Goal: Task Accomplishment & Management: Manage account settings

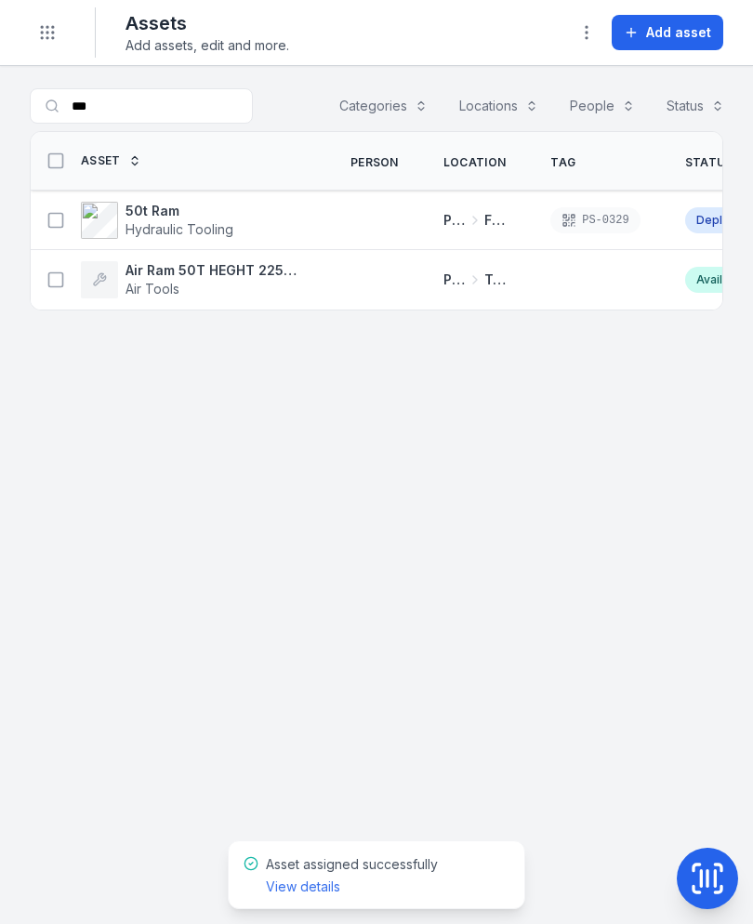
click at [214, 113] on input "***" at bounding box center [141, 105] width 223 height 35
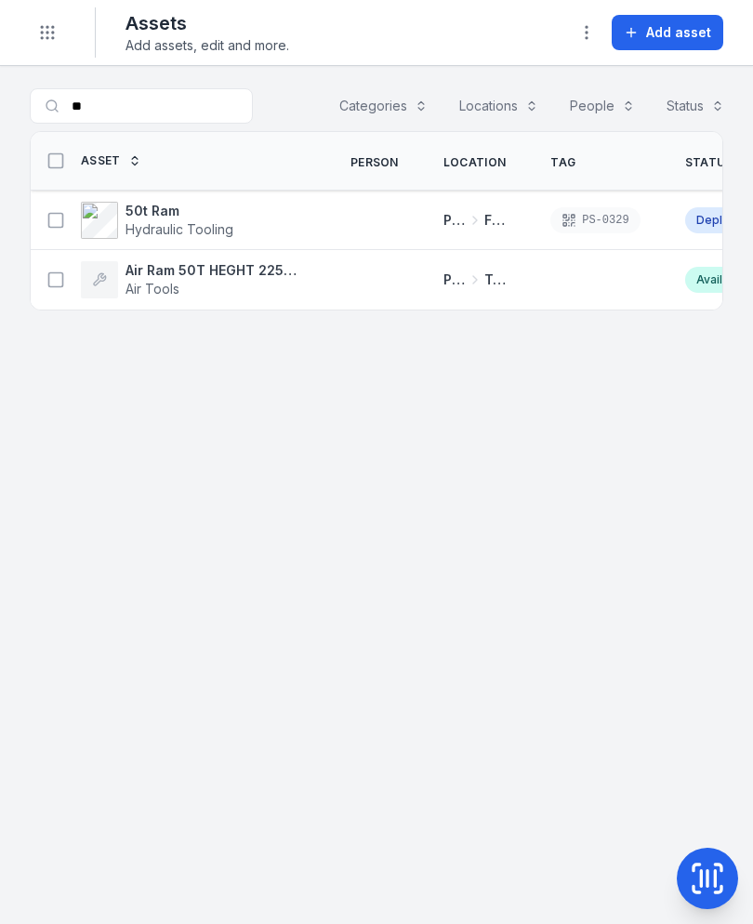
type input "*"
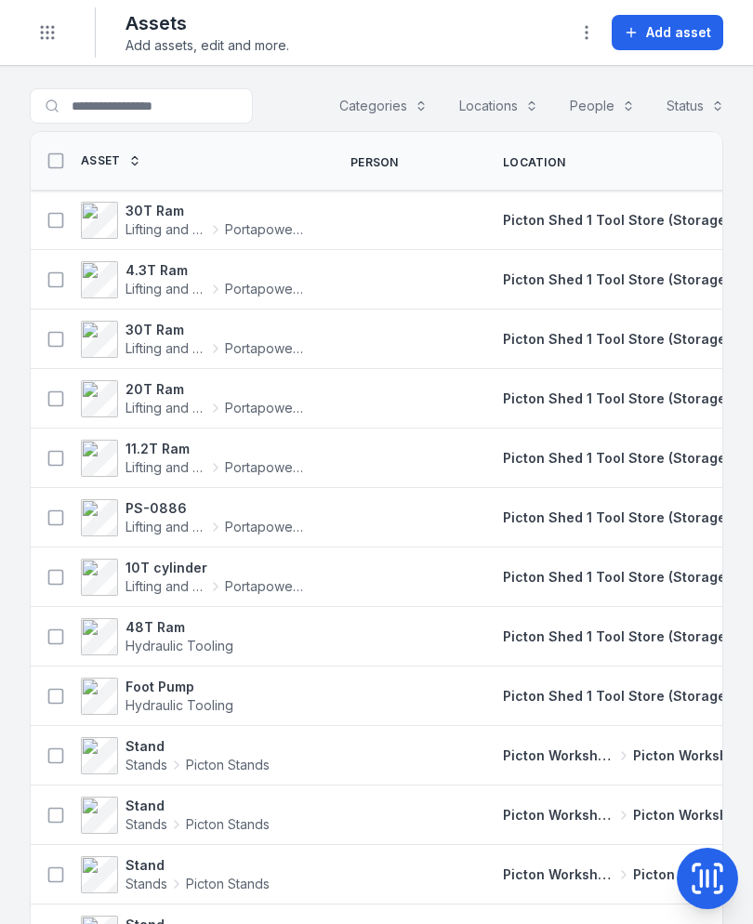
click at [56, 30] on icon "Toggle navigation" at bounding box center [47, 32] width 19 height 19
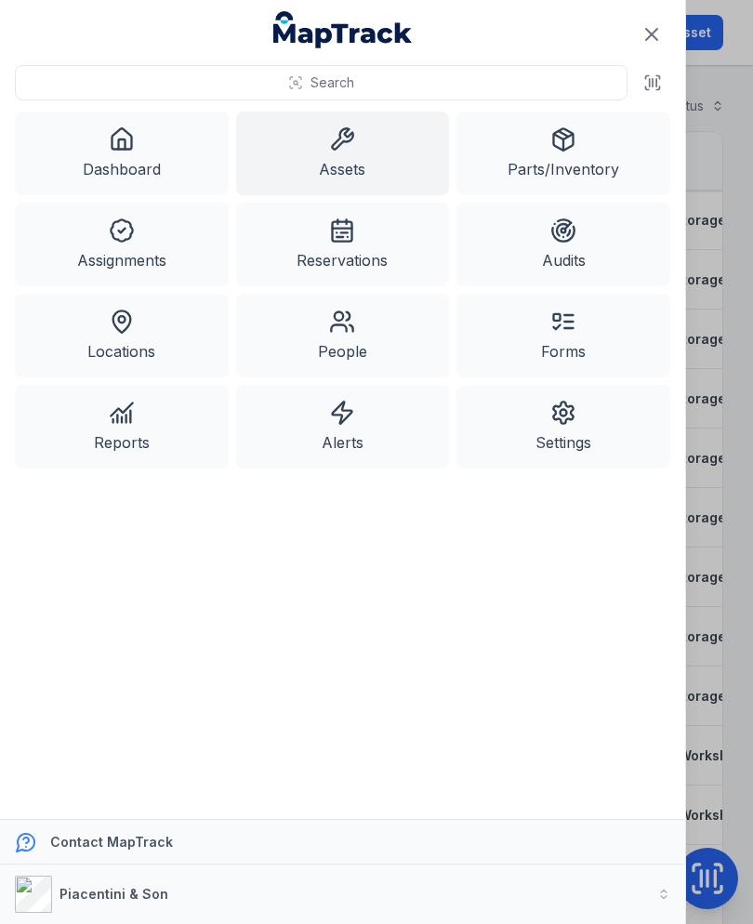
click at [124, 144] on icon at bounding box center [122, 139] width 26 height 26
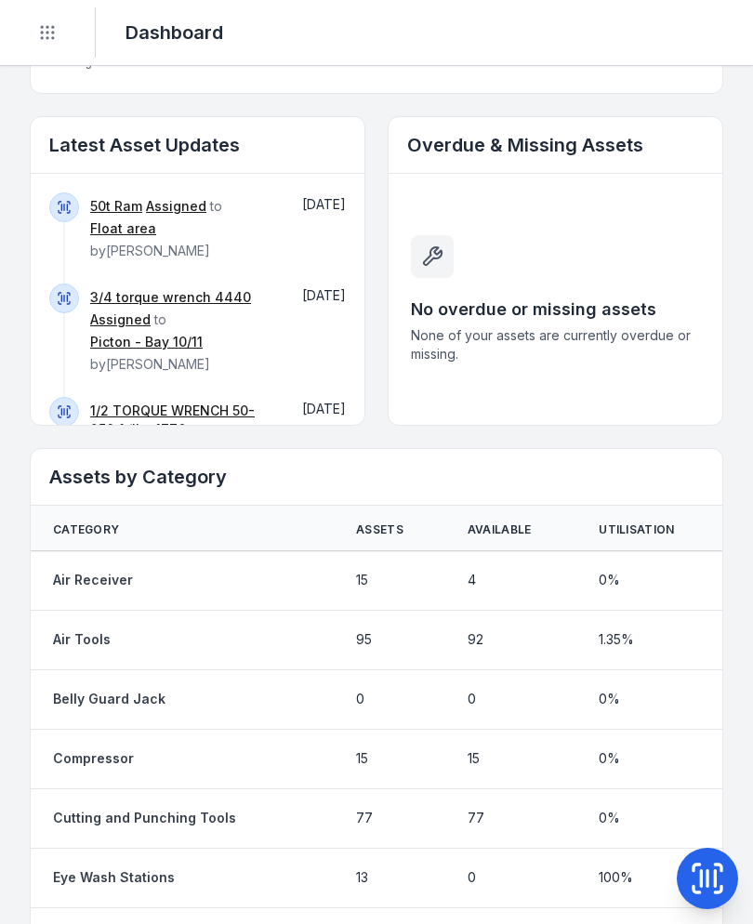
scroll to position [1003, 0]
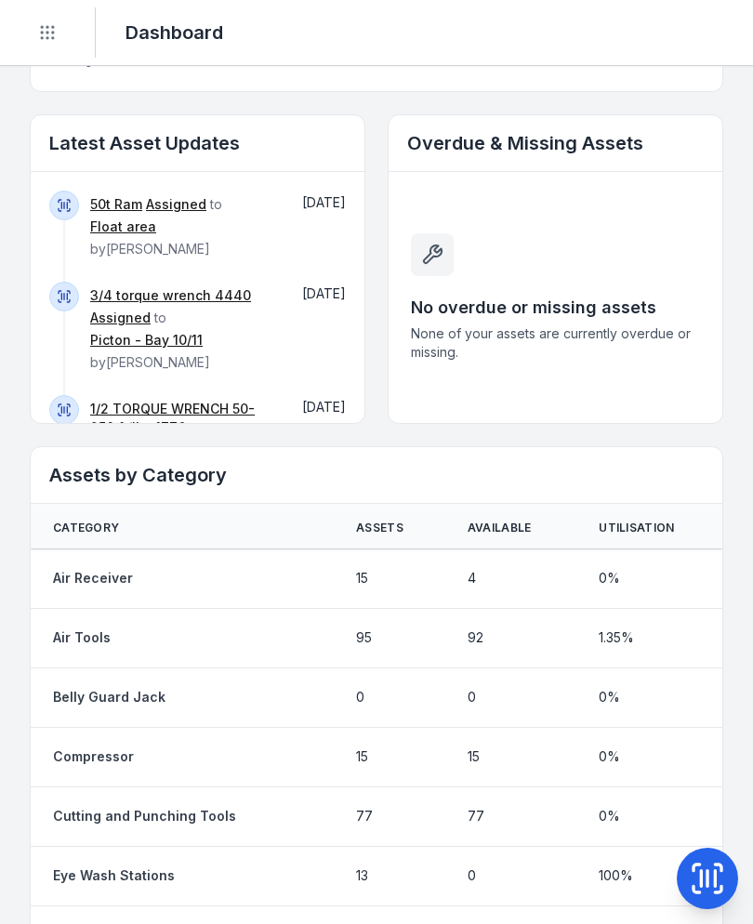
click at [110, 195] on link "50t Ram" at bounding box center [116, 204] width 52 height 19
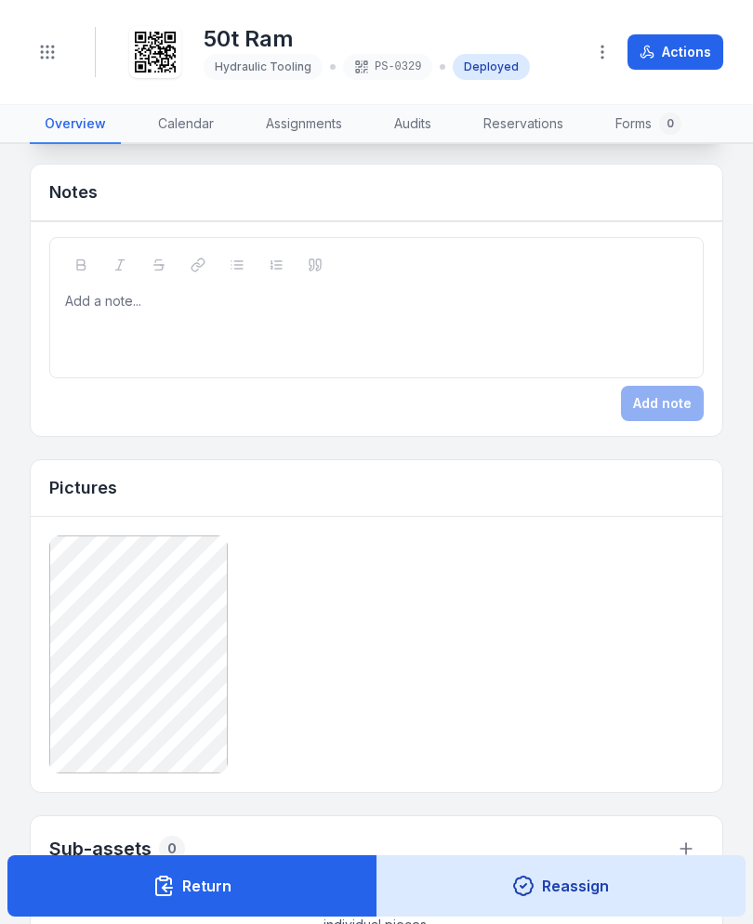
scroll to position [975, 0]
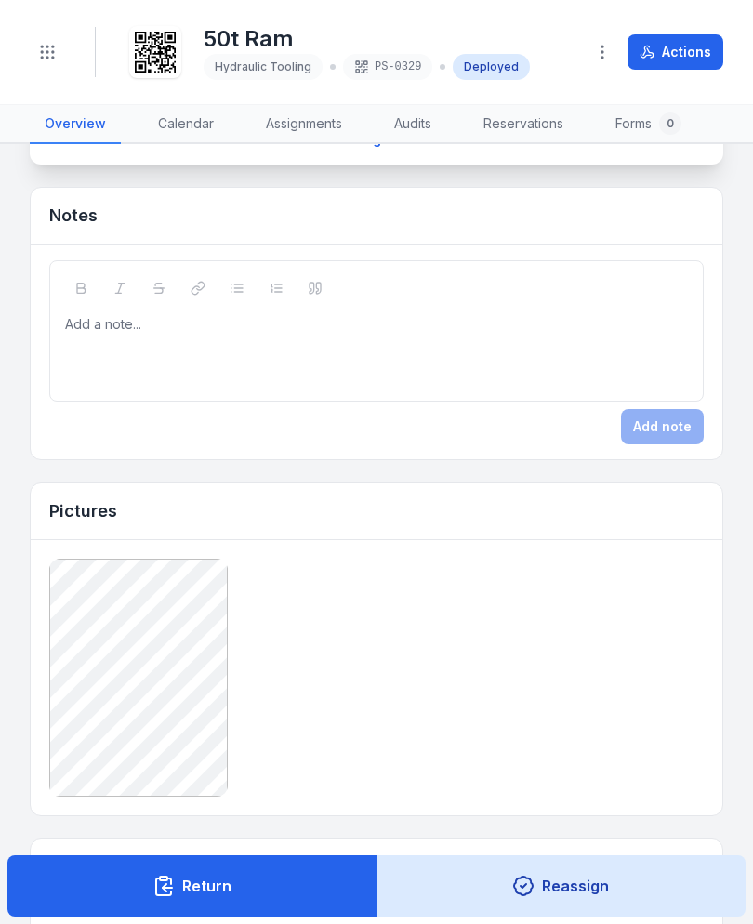
click at [599, 332] on div at bounding box center [377, 324] width 622 height 19
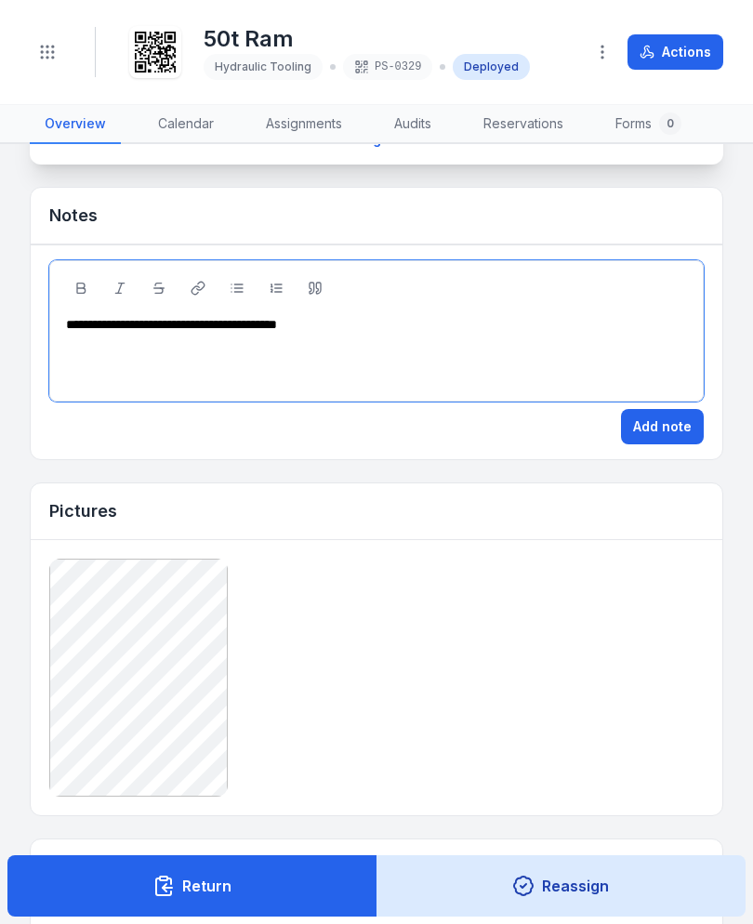
click at [682, 431] on button "Add note" at bounding box center [662, 426] width 83 height 35
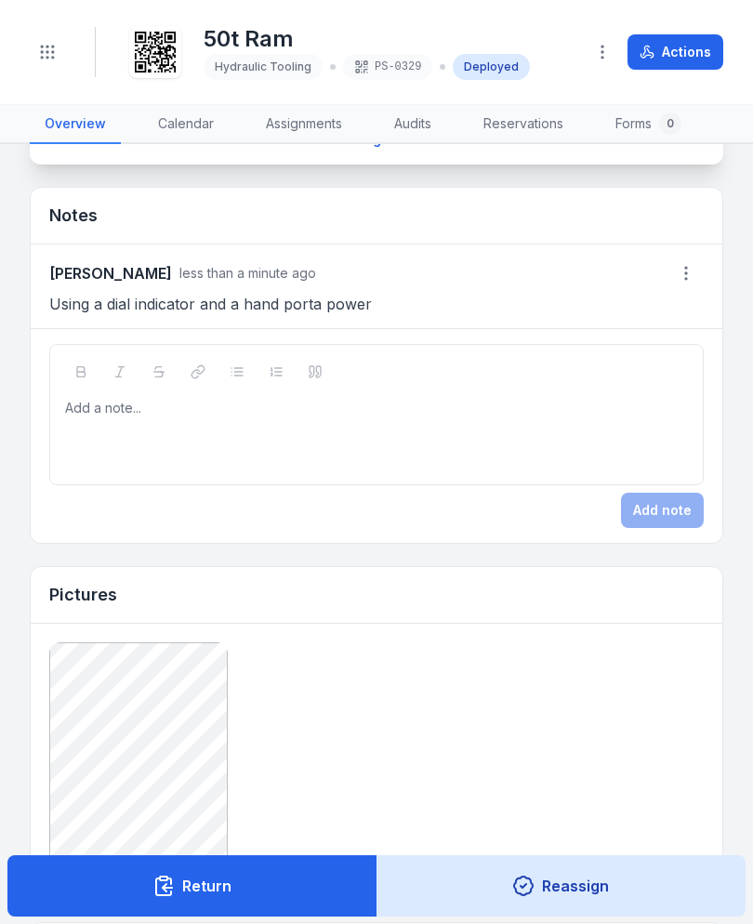
click at [56, 58] on icon "Toggle navigation" at bounding box center [47, 52] width 19 height 19
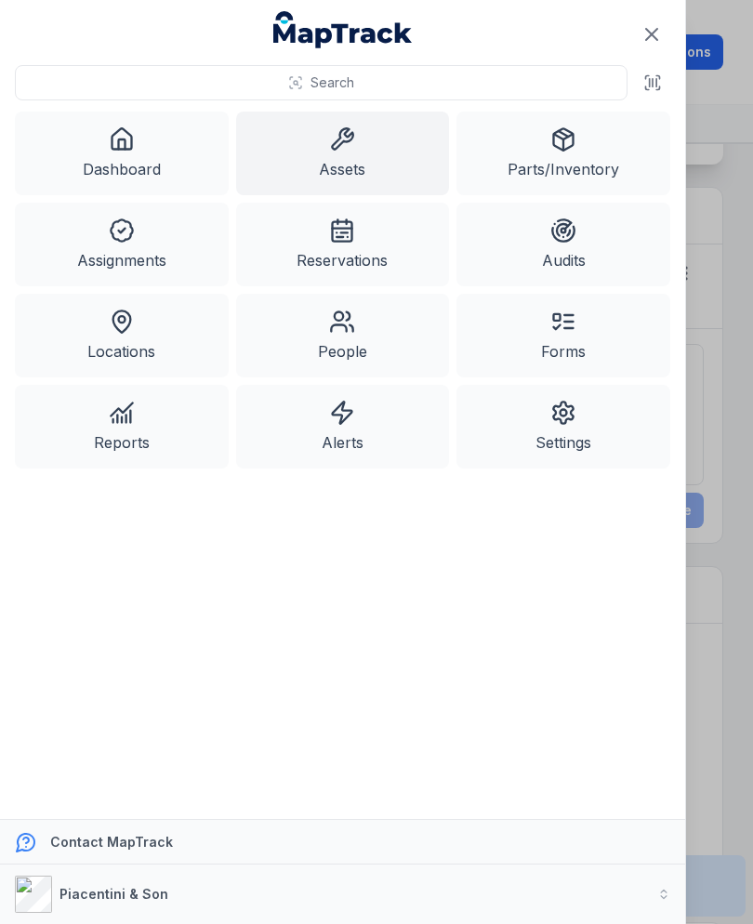
click at [370, 151] on link "Assets" at bounding box center [343, 154] width 214 height 84
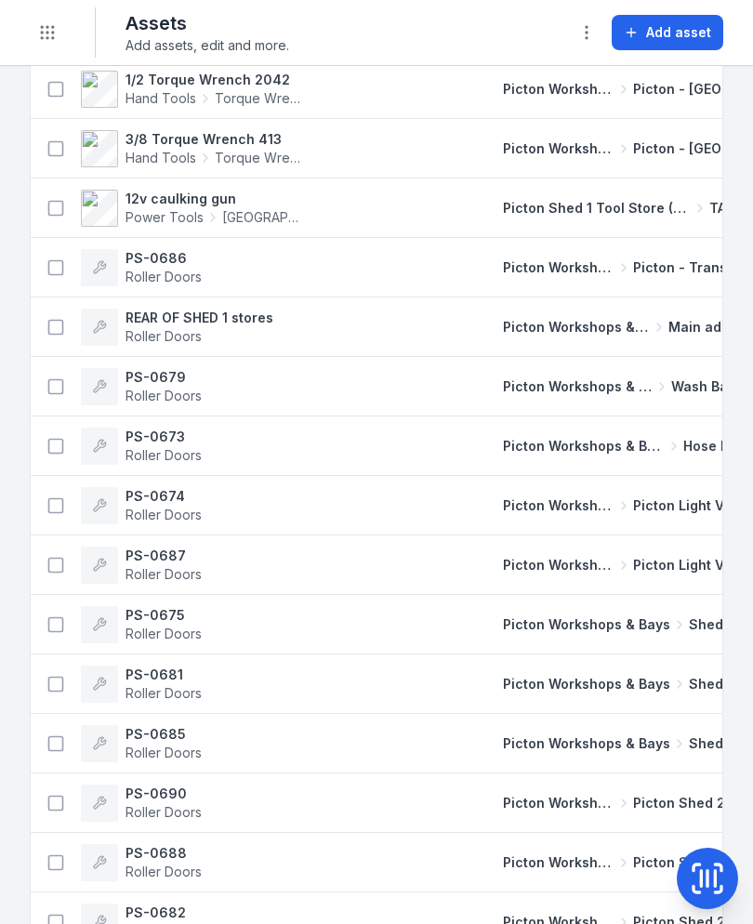
scroll to position [7515, 0]
